Goal: Information Seeking & Learning: Find specific fact

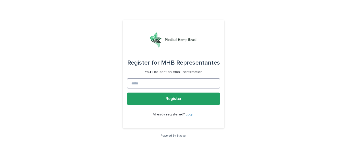
click at [175, 82] on input at bounding box center [174, 83] width 94 height 10
drag, startPoint x: 239, startPoint y: 123, endPoint x: 216, endPoint y: 123, distance: 23.1
click at [239, 123] on div "Register for MHB Representantes You'll be sent an email confirmation Register A…" at bounding box center [173, 81] width 347 height 163
click at [190, 113] on link "Login" at bounding box center [190, 115] width 9 height 4
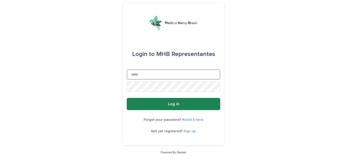
type input "**********"
click at [179, 105] on button "Log in" at bounding box center [174, 104] width 94 height 12
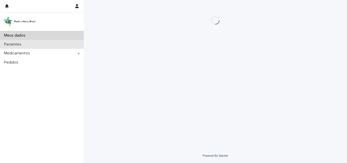
click at [17, 44] on p "Pacientes" at bounding box center [13, 44] width 23 height 5
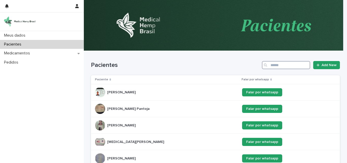
click at [285, 63] on input "Search" at bounding box center [286, 65] width 48 height 8
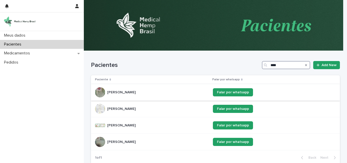
type input "****"
click at [131, 93] on p "[PERSON_NAME]" at bounding box center [121, 91] width 29 height 5
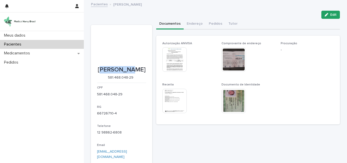
drag, startPoint x: 105, startPoint y: 69, endPoint x: 125, endPoint y: 70, distance: 19.8
click at [133, 70] on p "[PERSON_NAME]" at bounding box center [121, 69] width 49 height 7
click at [103, 68] on p "[PERSON_NAME]" at bounding box center [121, 69] width 49 height 7
drag, startPoint x: 123, startPoint y: 70, endPoint x: 139, endPoint y: 69, distance: 15.5
click at [139, 69] on p "[PERSON_NAME]" at bounding box center [121, 69] width 49 height 7
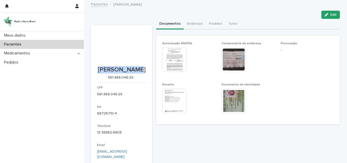
copy p "[PERSON_NAME]"
click at [105, 73] on p "[PERSON_NAME]" at bounding box center [121, 69] width 49 height 7
click at [100, 73] on p "[PERSON_NAME]" at bounding box center [121, 69] width 49 height 7
drag, startPoint x: 101, startPoint y: 77, endPoint x: 144, endPoint y: 78, distance: 43.2
click at [144, 73] on p "[PERSON_NAME]" at bounding box center [121, 69] width 49 height 7
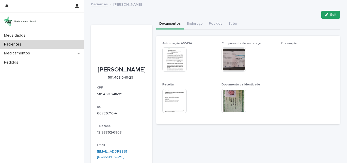
copy p "[PERSON_NAME]"
click at [231, 99] on img at bounding box center [234, 101] width 24 height 24
click at [194, 24] on button "Endereço" at bounding box center [195, 24] width 22 height 11
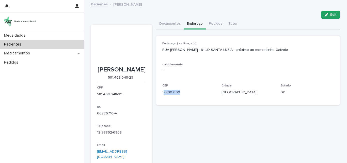
drag, startPoint x: 161, startPoint y: 92, endPoint x: 179, endPoint y: 96, distance: 18.3
click at [179, 96] on div "CEP 12200 000" at bounding box center [188, 91] width 53 height 15
click at [163, 93] on p "12200 000" at bounding box center [188, 92] width 53 height 5
drag, startPoint x: 161, startPoint y: 93, endPoint x: 186, endPoint y: 95, distance: 25.3
click at [186, 95] on div "CEP 12200 000" at bounding box center [188, 91] width 53 height 15
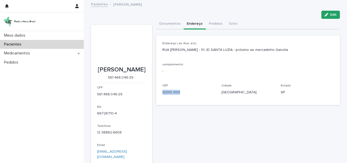
copy p "12200 000"
click at [107, 97] on p "581.468.048-29" at bounding box center [121, 94] width 49 height 5
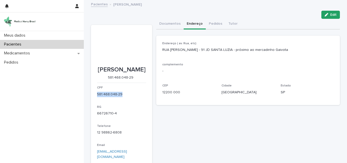
copy p "581.468.048-29"
drag, startPoint x: 161, startPoint y: 49, endPoint x: 242, endPoint y: 55, distance: 80.8
click at [242, 55] on div "Endereço ( av. Rua, etc) RUA PAULO SÉRGIO KACUTA - 91 JD SANTA LUZIA - próximo …" at bounding box center [248, 49] width 172 height 15
copy p "RUA PAULO SÉRGIO KACUTA - 91 JD SANTA LUZIA"
